Goal: Navigation & Orientation: Understand site structure

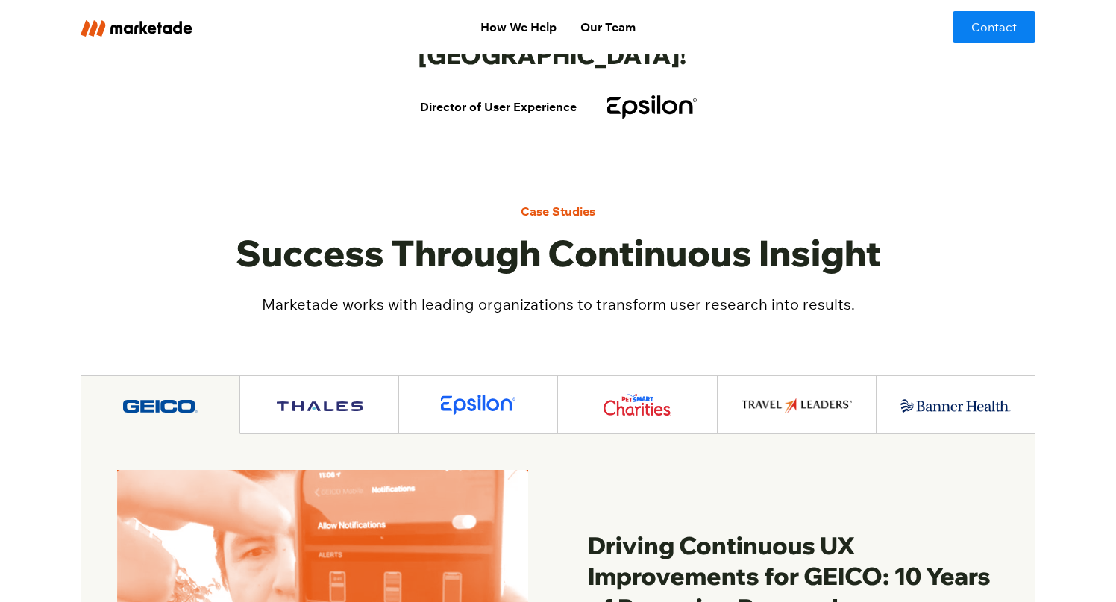
scroll to position [2070, 0]
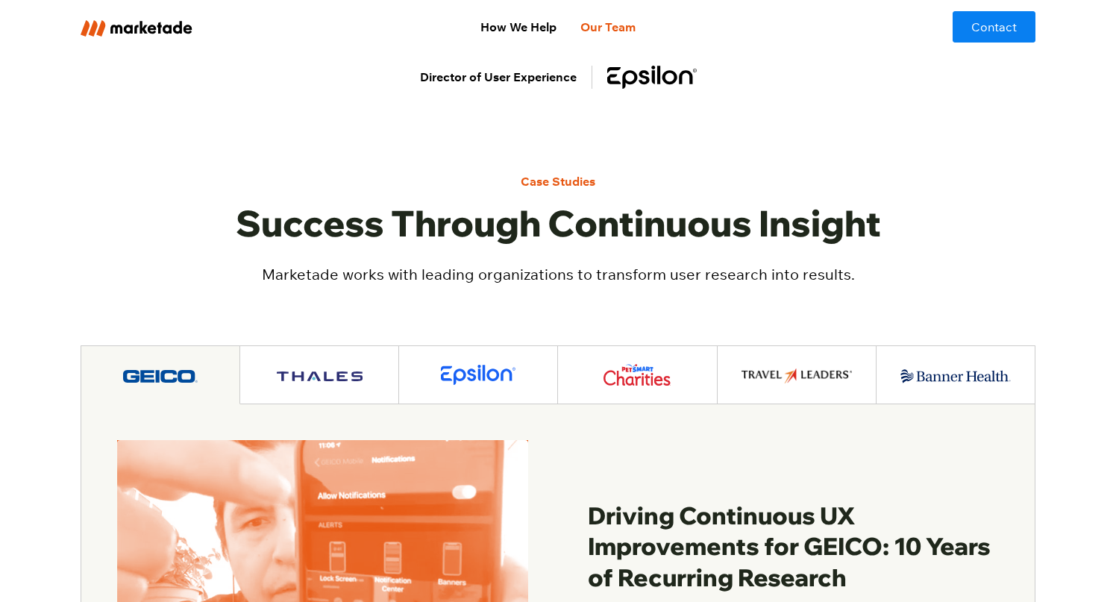
click at [608, 25] on link "Our Team" at bounding box center [608, 27] width 79 height 30
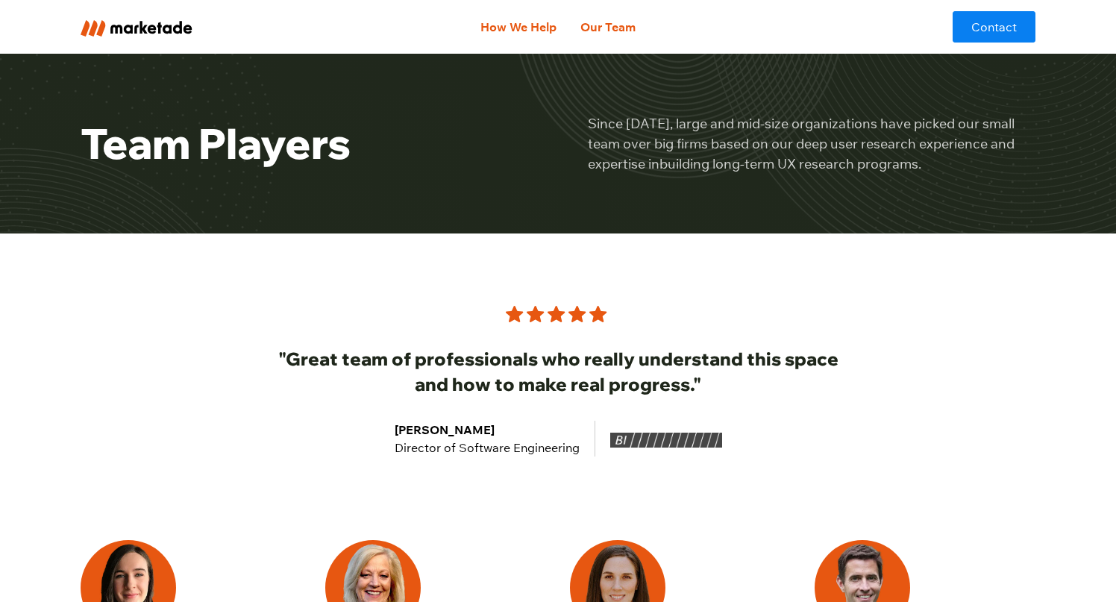
click at [521, 25] on link "How We Help" at bounding box center [519, 27] width 100 height 30
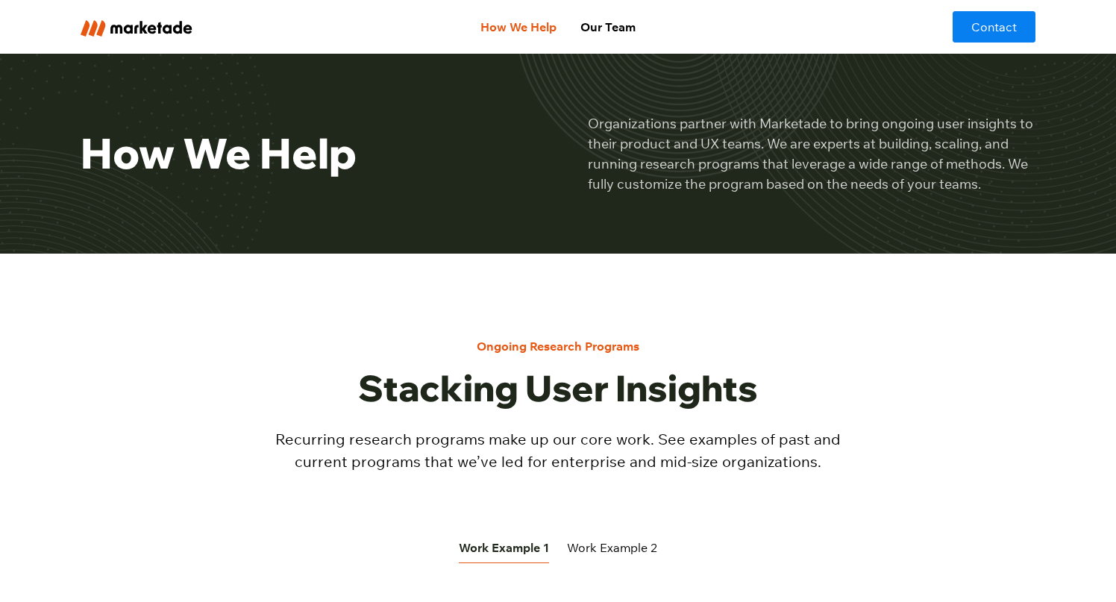
click at [505, 131] on h1 "How We Help" at bounding box center [305, 153] width 448 height 50
